Goal: Task Accomplishment & Management: Manage account settings

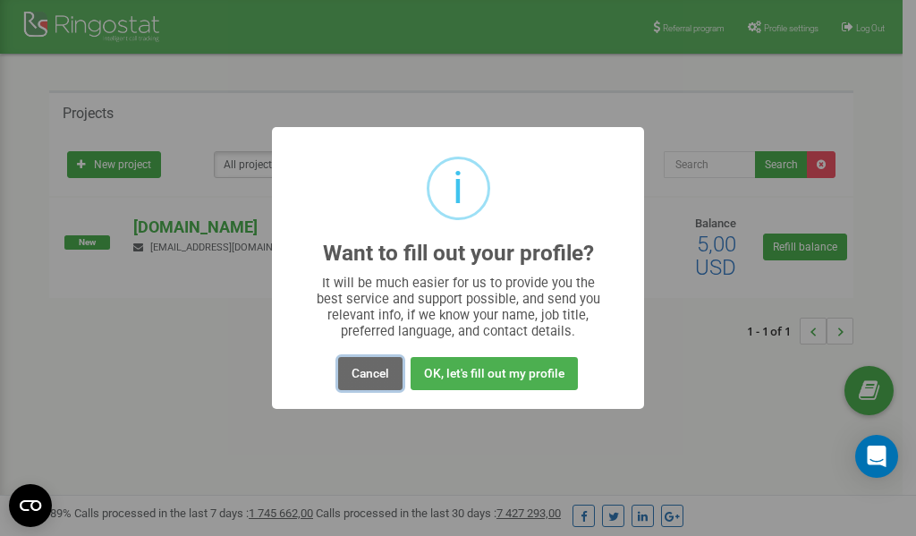
click at [376, 373] on button "Cancel" at bounding box center [370, 373] width 64 height 33
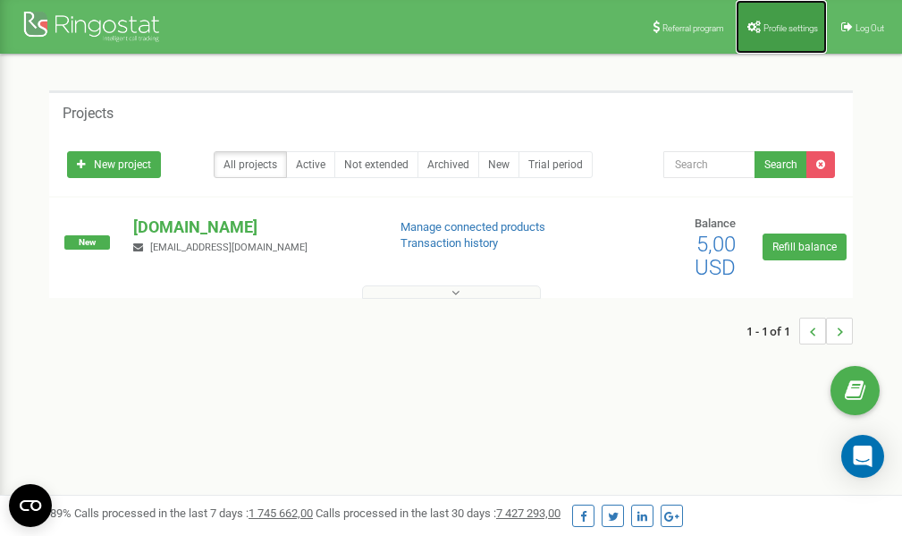
click at [785, 27] on span "Profile settings" at bounding box center [791, 28] width 55 height 10
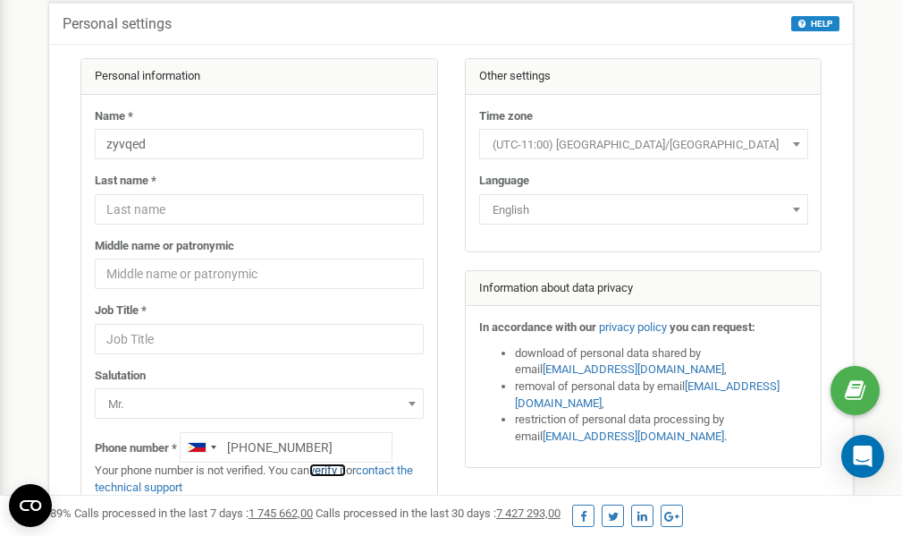
click at [341, 469] on link "verify it" at bounding box center [327, 469] width 37 height 13
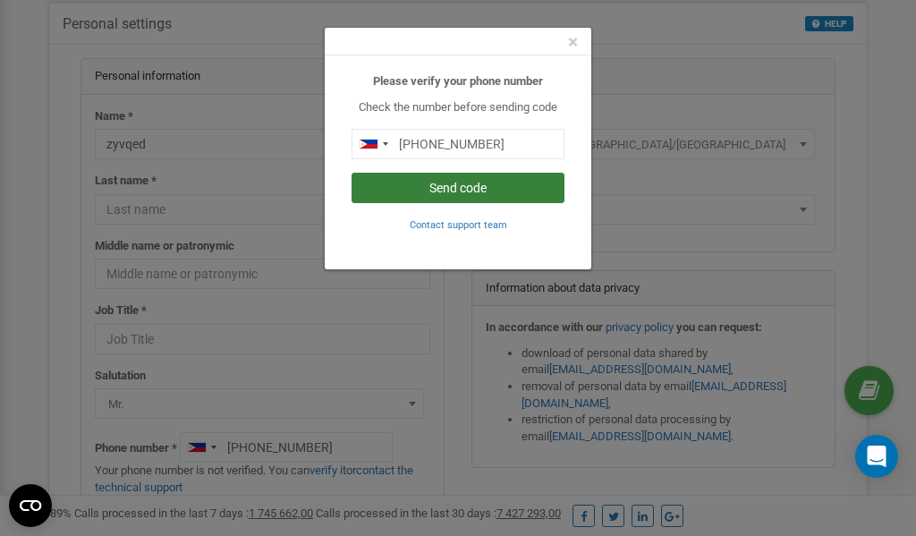
click at [477, 187] on button "Send code" at bounding box center [457, 188] width 213 height 30
